Goal: Entertainment & Leisure: Consume media (video, audio)

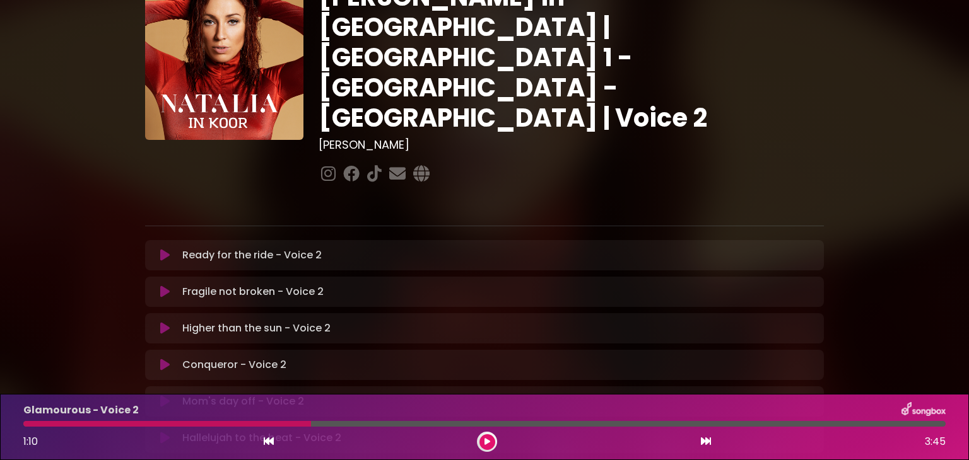
scroll to position [56, 0]
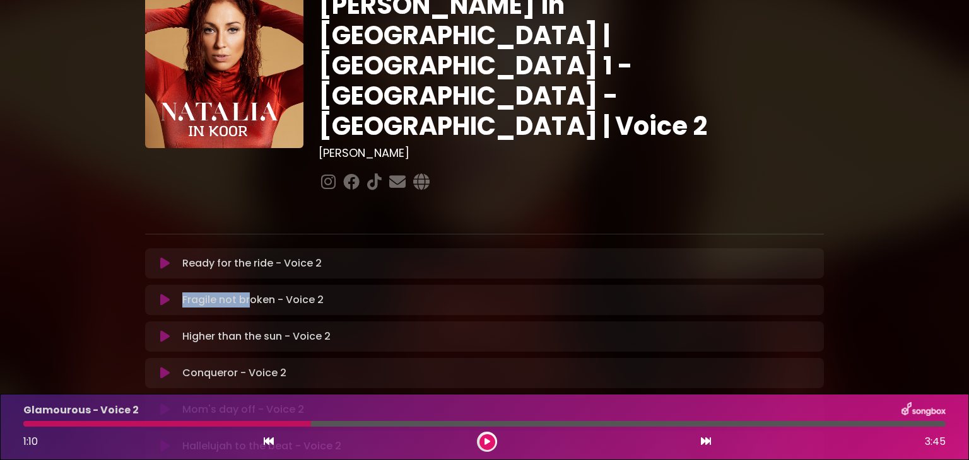
drag, startPoint x: 247, startPoint y: 253, endPoint x: 161, endPoint y: 257, distance: 86.5
click at [161, 293] on div "Fragile not broken - Voice 2 Loading Track..." at bounding box center [485, 300] width 664 height 15
click at [161, 294] on icon at bounding box center [164, 300] width 9 height 13
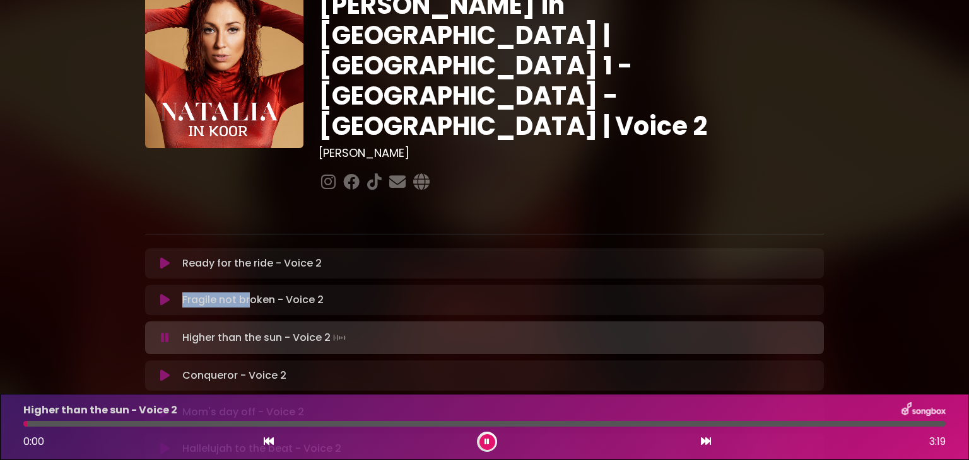
click at [164, 257] on icon at bounding box center [164, 263] width 9 height 13
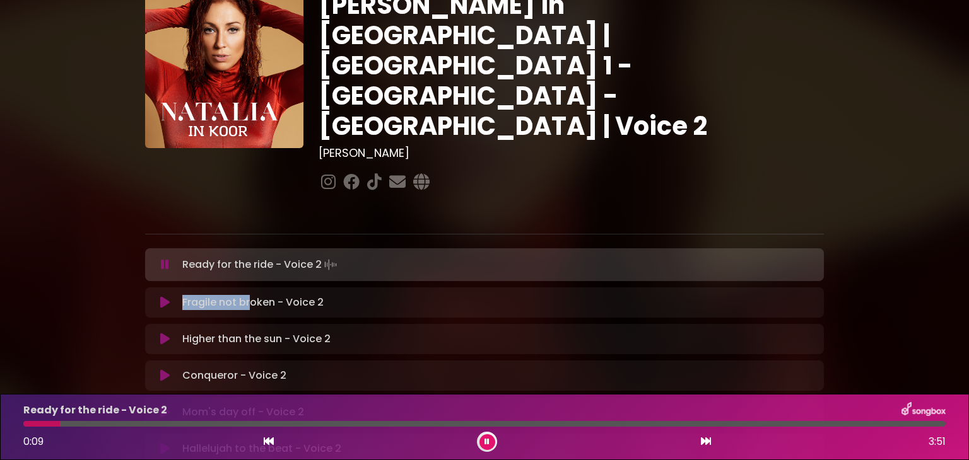
click at [162, 296] on icon at bounding box center [164, 302] width 9 height 13
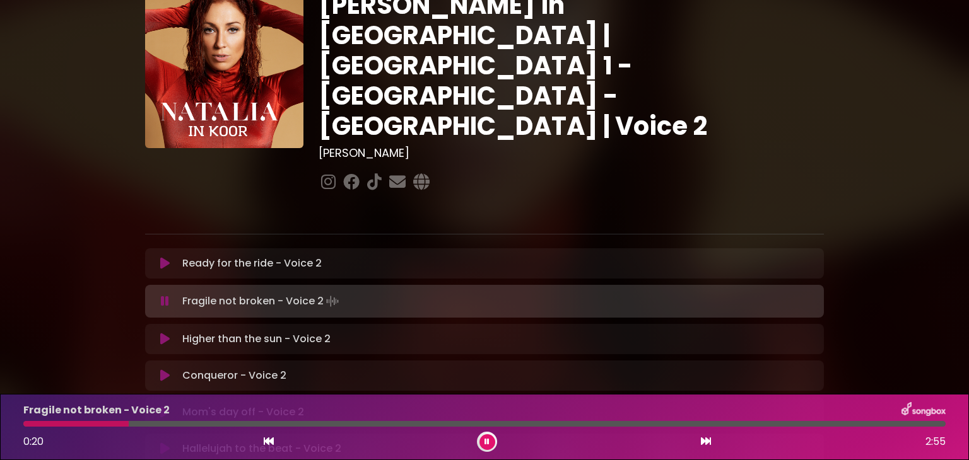
click at [25, 424] on div at bounding box center [75, 424] width 105 height 6
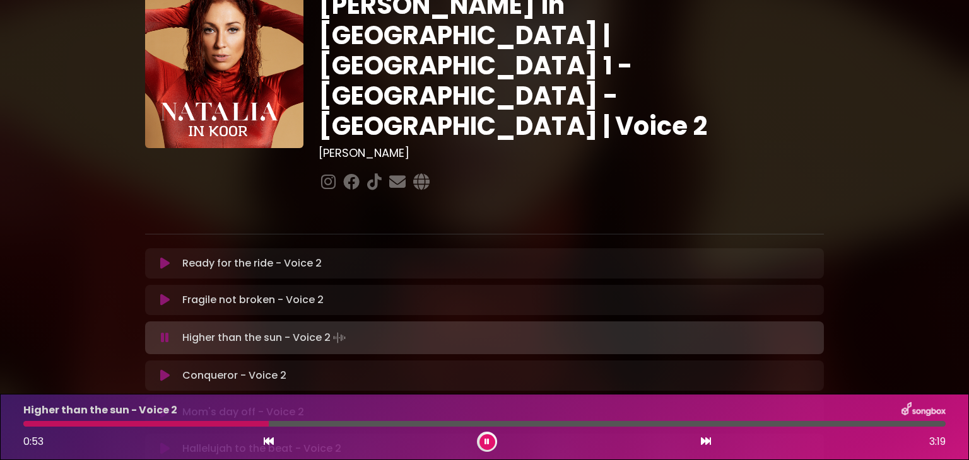
click at [28, 424] on div at bounding box center [145, 424] width 245 height 6
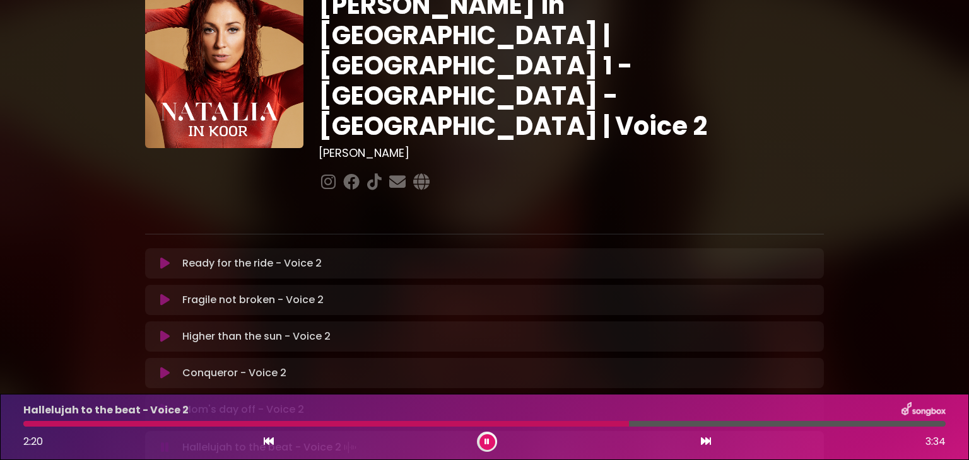
click at [38, 411] on p "Hallelujah to the beat - Voice 2" at bounding box center [105, 410] width 165 height 15
click at [494, 440] on button at bounding box center [487, 443] width 16 height 16
